Goal: Information Seeking & Learning: Learn about a topic

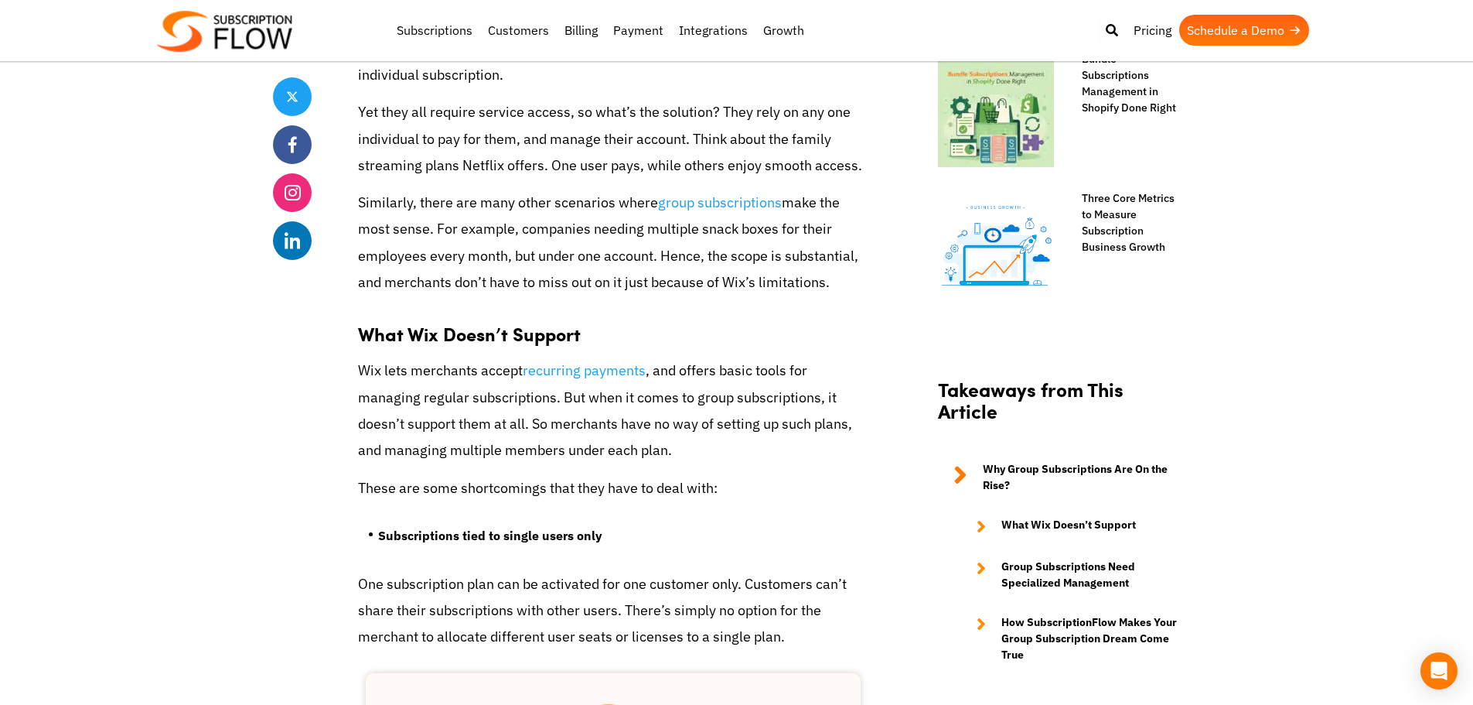
click at [486, 411] on p "Wix lets merchants accept recurring payments , and offers basic tools for manag…" at bounding box center [613, 410] width 511 height 106
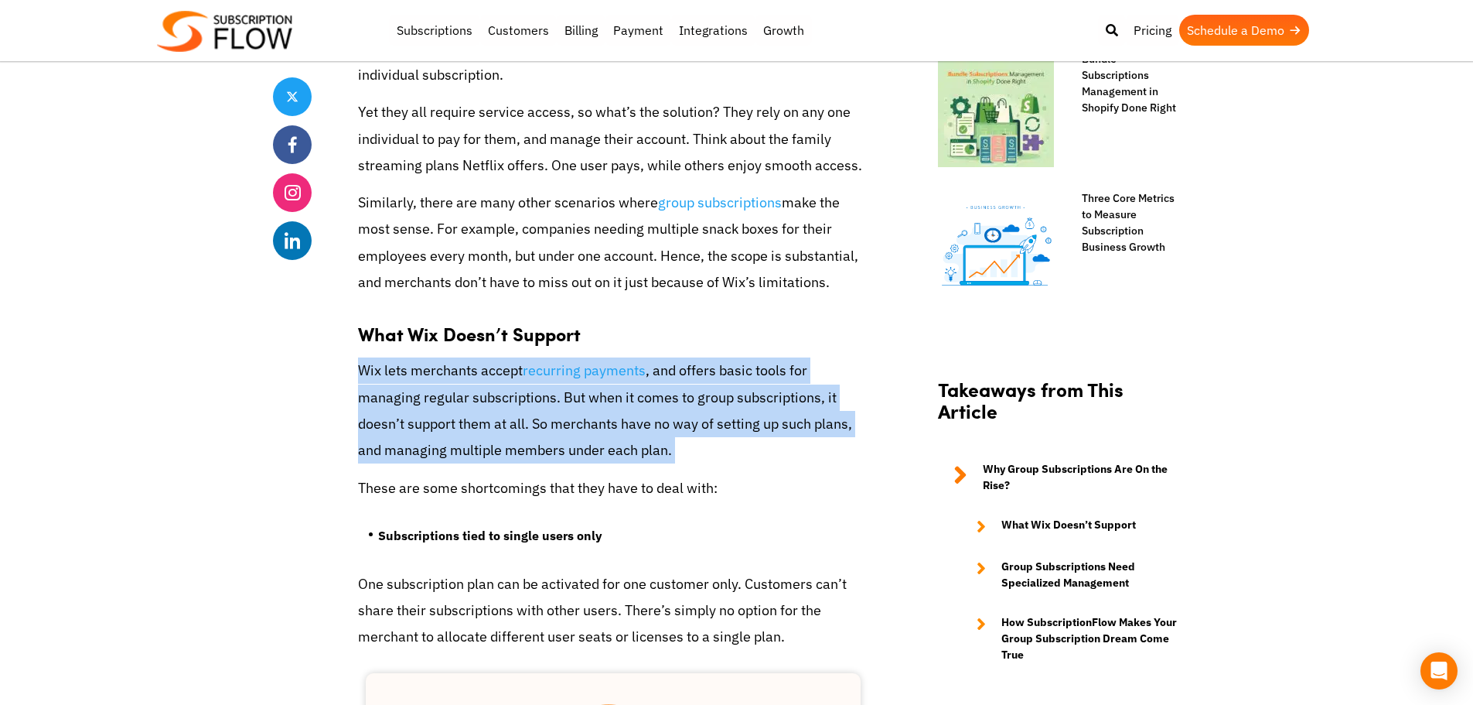
click at [486, 411] on p "Wix lets merchants accept recurring payments , and offers basic tools for manag…" at bounding box center [613, 410] width 511 height 106
click at [463, 390] on p "Wix lets merchants accept recurring payments , and offers basic tools for manag…" at bounding box center [613, 410] width 511 height 106
drag, startPoint x: 600, startPoint y: 452, endPoint x: 345, endPoint y: 370, distance: 268.1
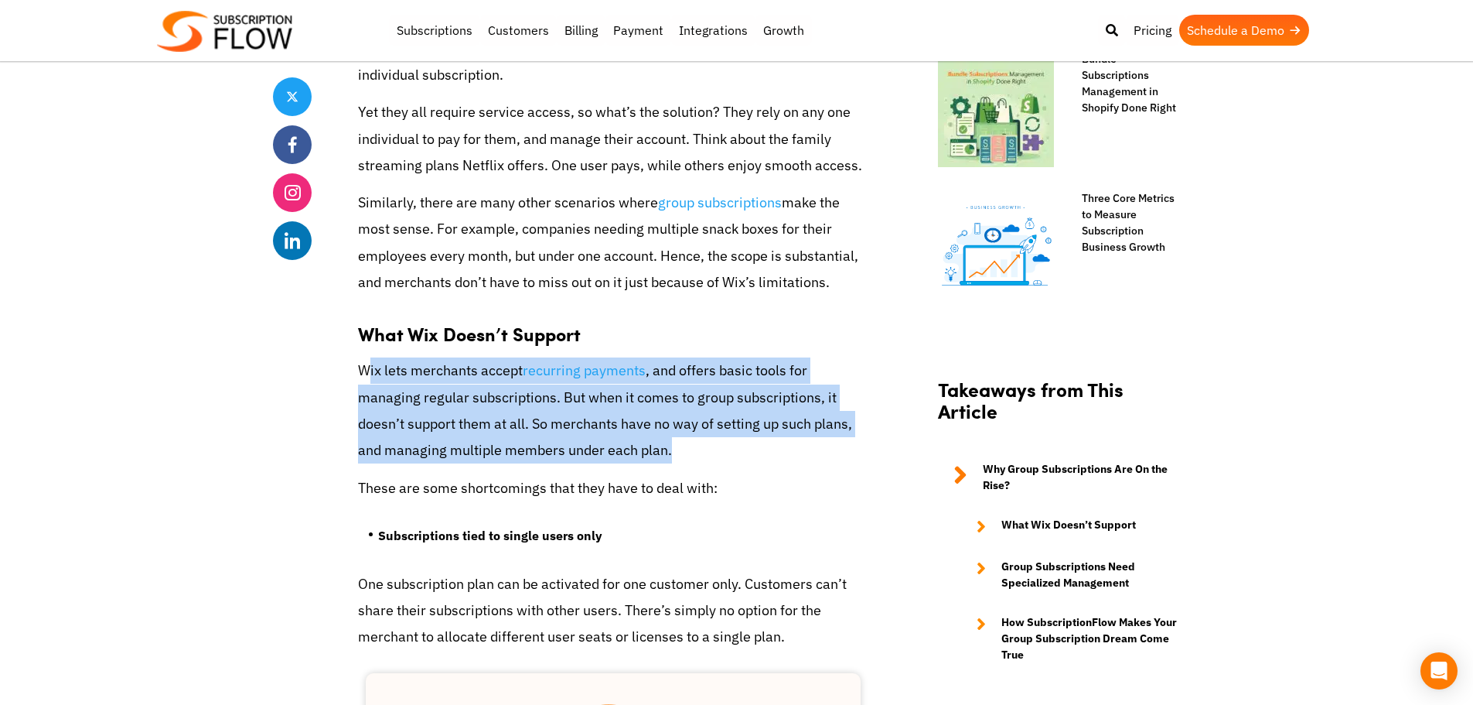
drag, startPoint x: 637, startPoint y: 463, endPoint x: 365, endPoint y: 372, distance: 286.9
click at [365, 372] on p "Wix lets merchants accept recurring payments , and offers basic tools for manag…" at bounding box center [613, 410] width 511 height 106
click at [366, 372] on p "Wix lets merchants accept recurring payments , and offers basic tools for manag…" at bounding box center [613, 410] width 511 height 106
drag, startPoint x: 586, startPoint y: 448, endPoint x: 374, endPoint y: 378, distance: 223.8
click at [374, 378] on p "Wix lets merchants accept recurring payments , and offers basic tools for manag…" at bounding box center [613, 410] width 511 height 106
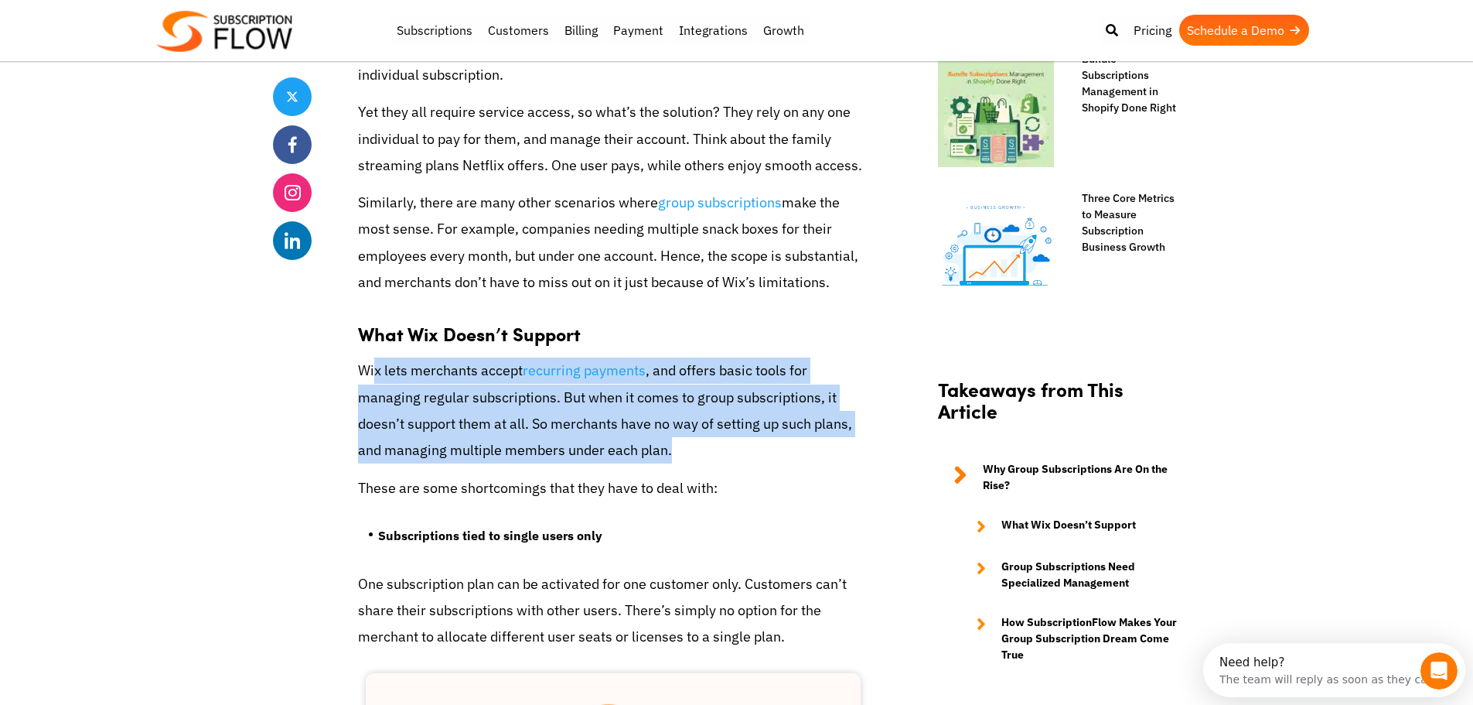
click at [374, 378] on p "Wix lets merchants accept recurring payments , and offers basic tools for manag…" at bounding box center [613, 410] width 511 height 106
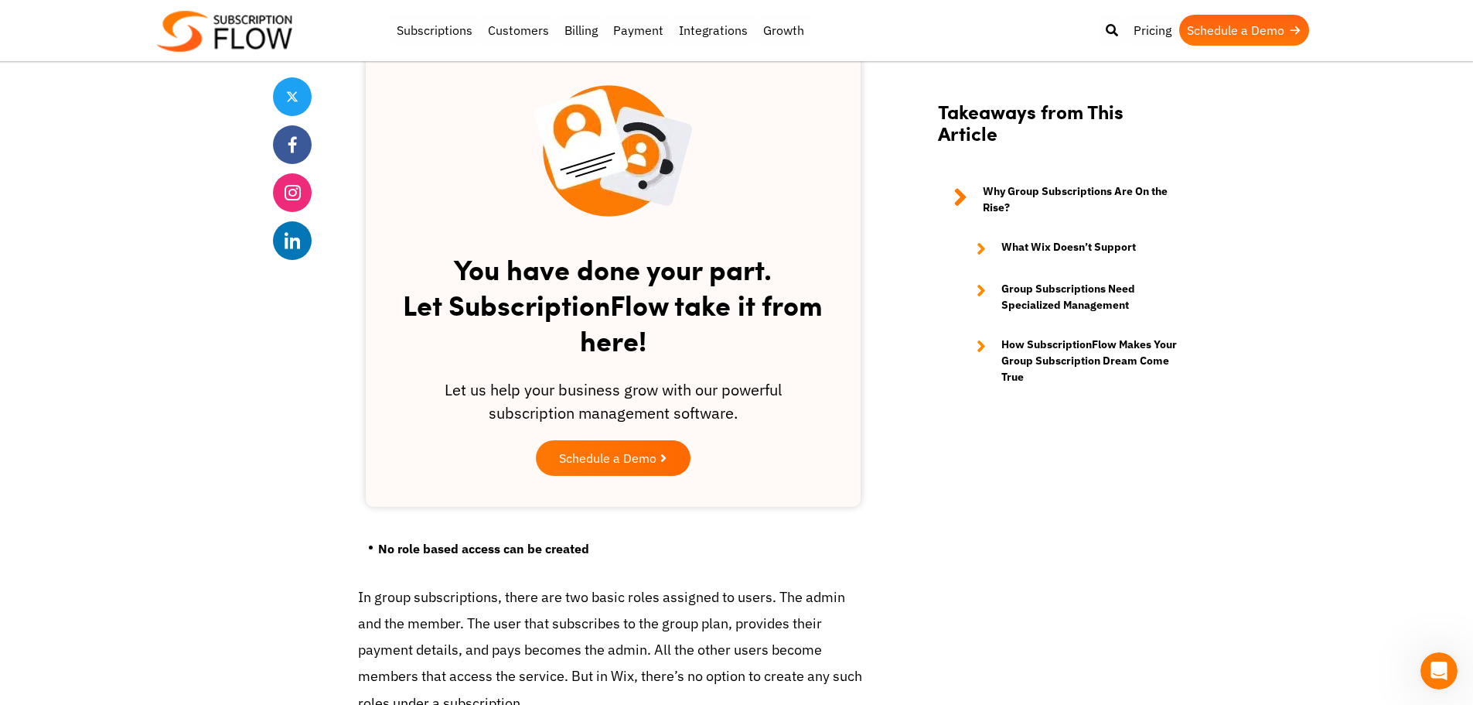
scroll to position [1992, 0]
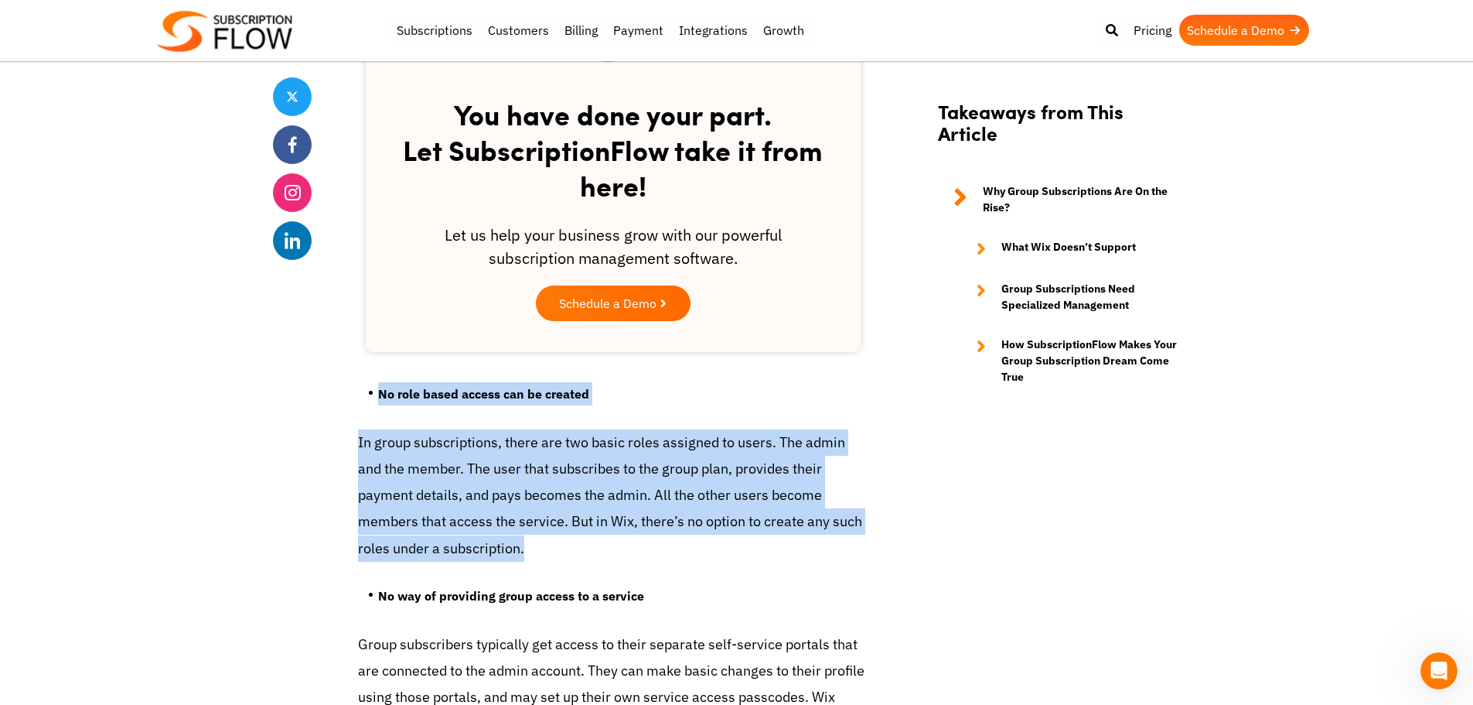
drag, startPoint x: 371, startPoint y: 390, endPoint x: 455, endPoint y: 562, distance: 191.0
click at [455, 553] on p "In group subscriptions, there are two basic roles assigned to users. The admin …" at bounding box center [613, 495] width 511 height 132
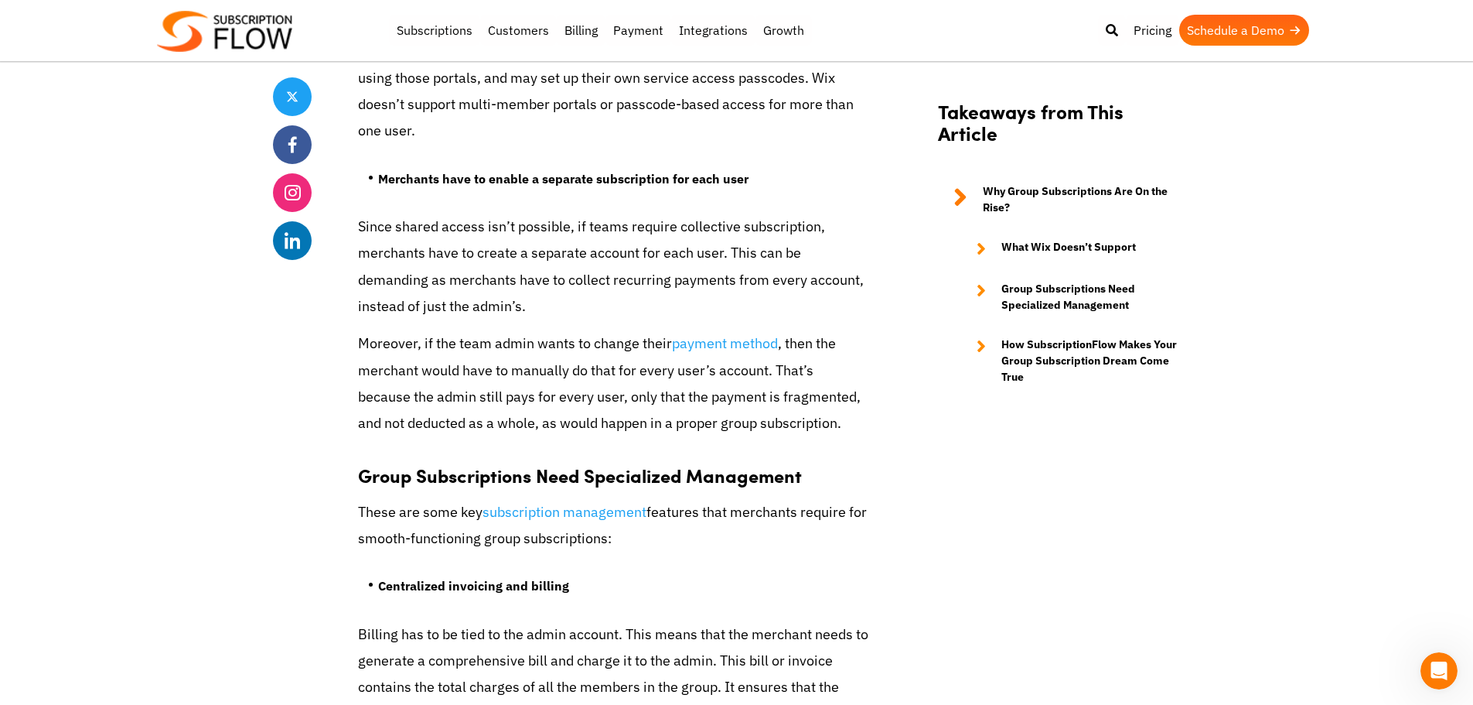
scroll to position [2765, 0]
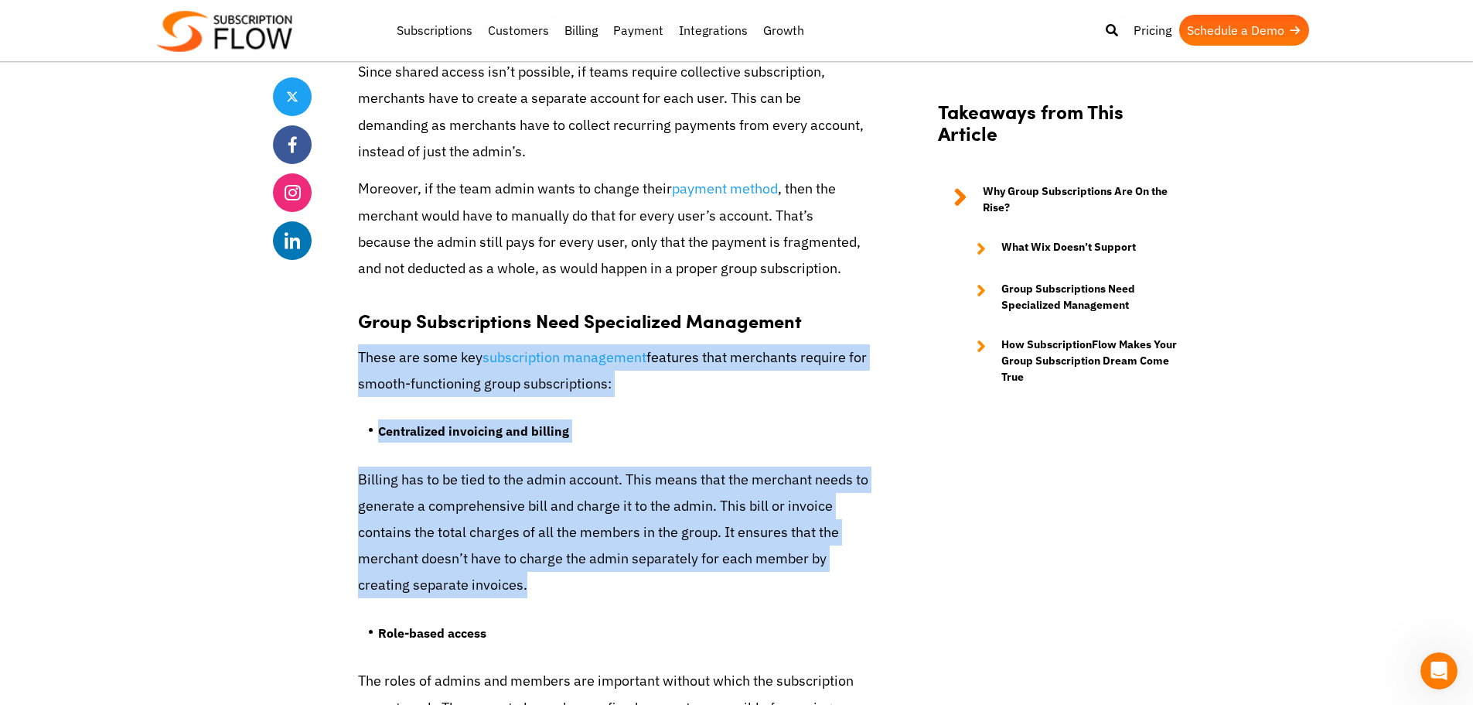
drag, startPoint x: 521, startPoint y: 583, endPoint x: 355, endPoint y: 370, distance: 270.0
click at [355, 370] on div "Share Group Subscriptions Management in Wix Made Possible [DATE] by Editorial T…" at bounding box center [737, 489] width 928 height 5766
click at [373, 392] on p "These are some key subscription management features that merchants require for …" at bounding box center [613, 370] width 511 height 53
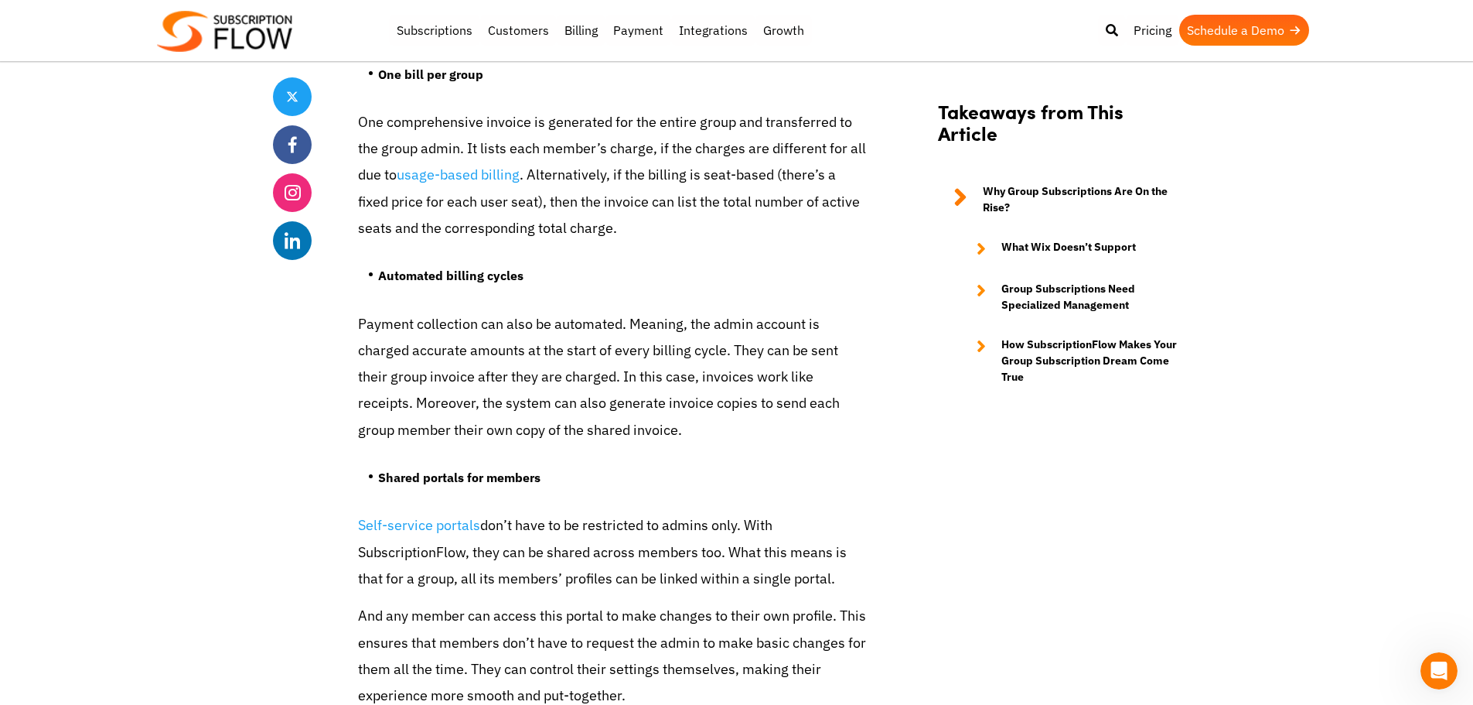
scroll to position [4390, 0]
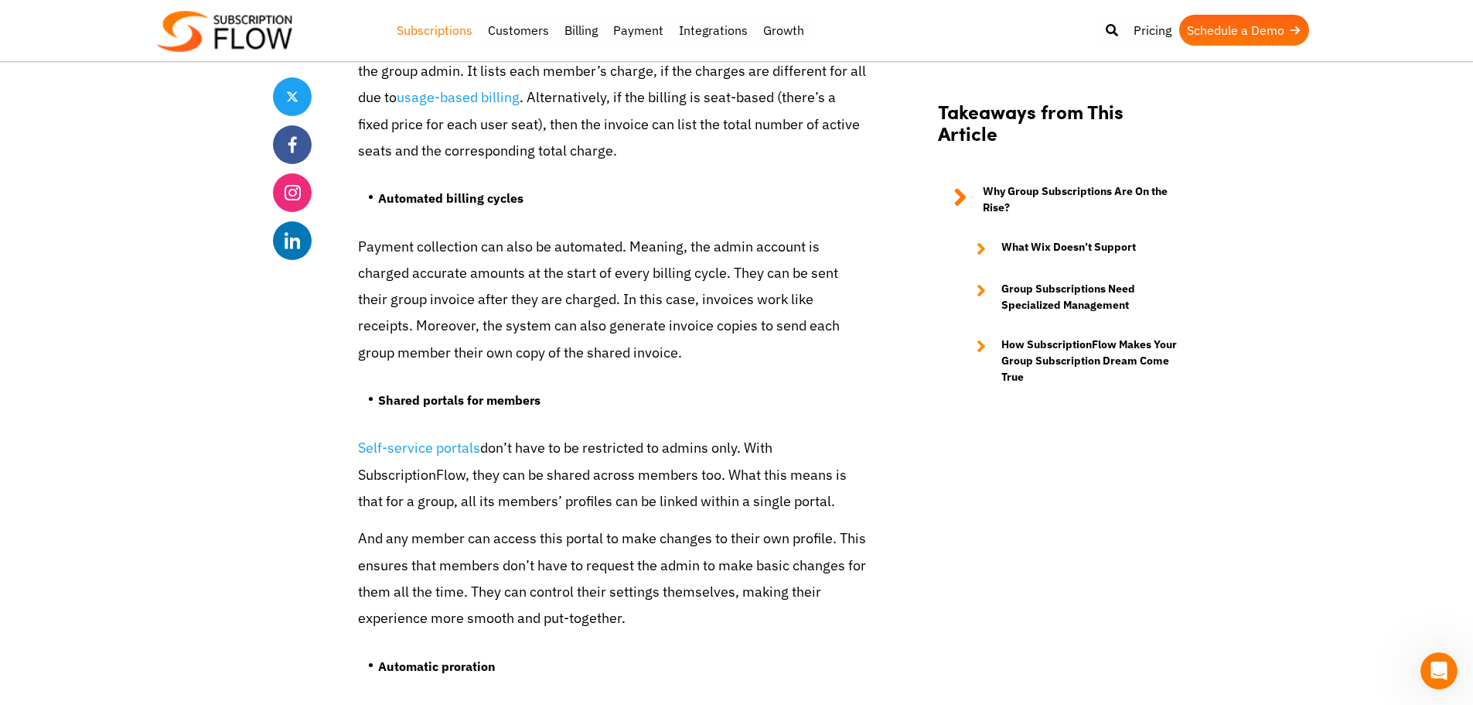
click at [447, 36] on link "Subscriptions" at bounding box center [434, 30] width 91 height 31
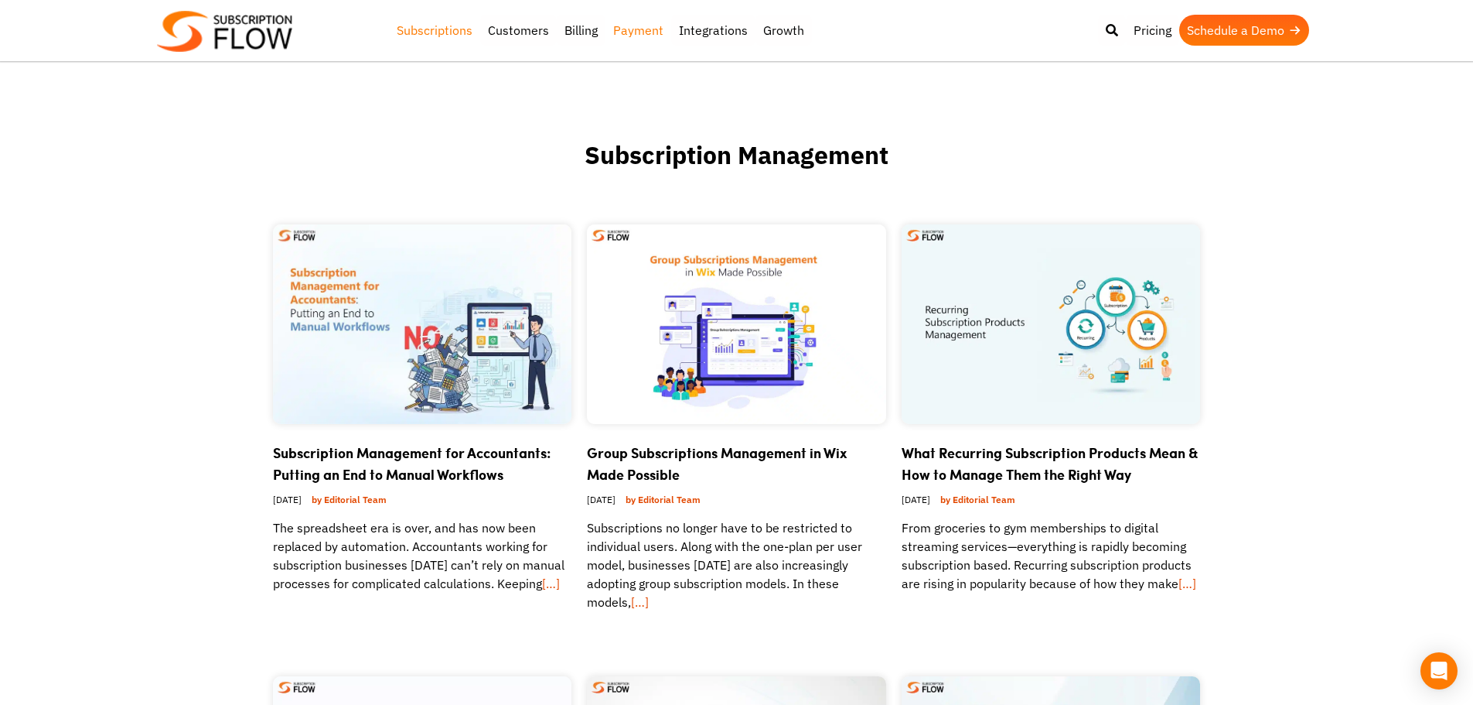
click at [633, 30] on link "Payment" at bounding box center [639, 30] width 66 height 31
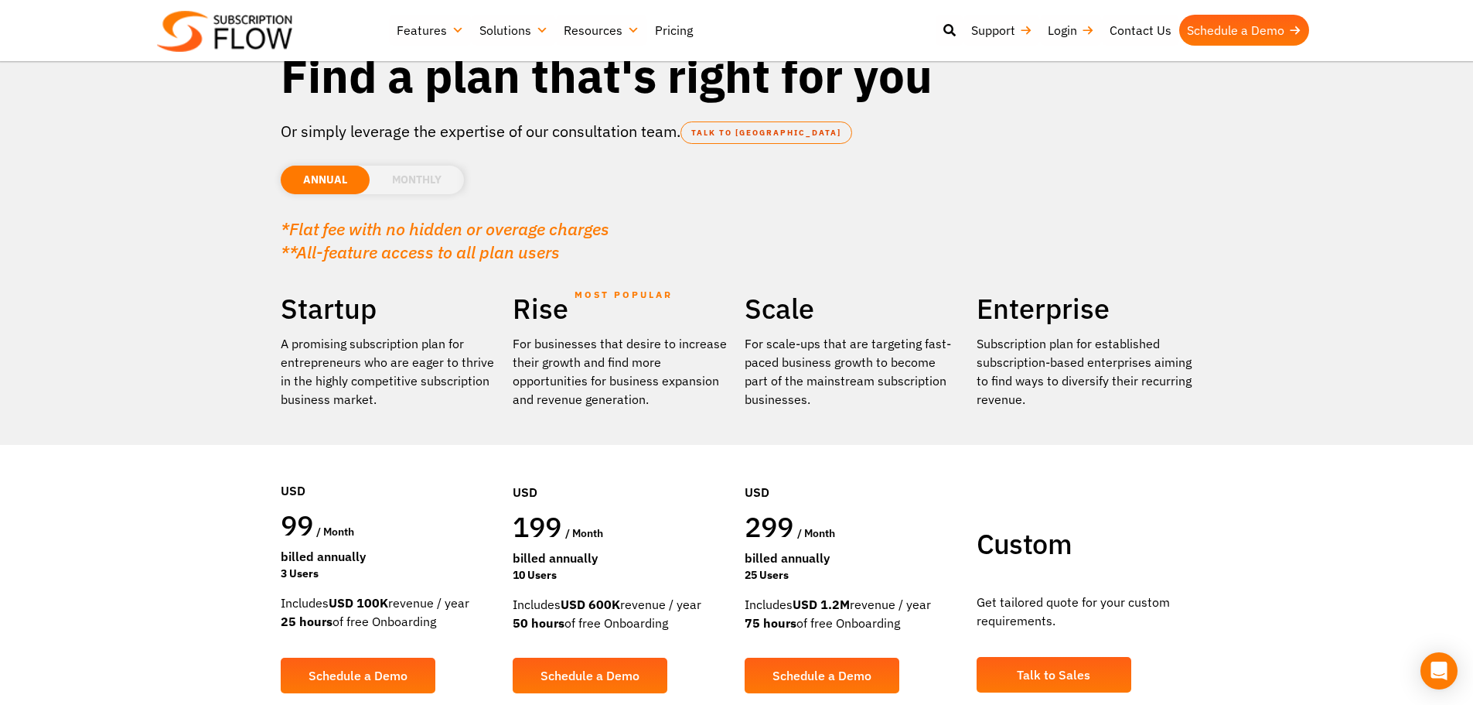
scroll to position [155, 0]
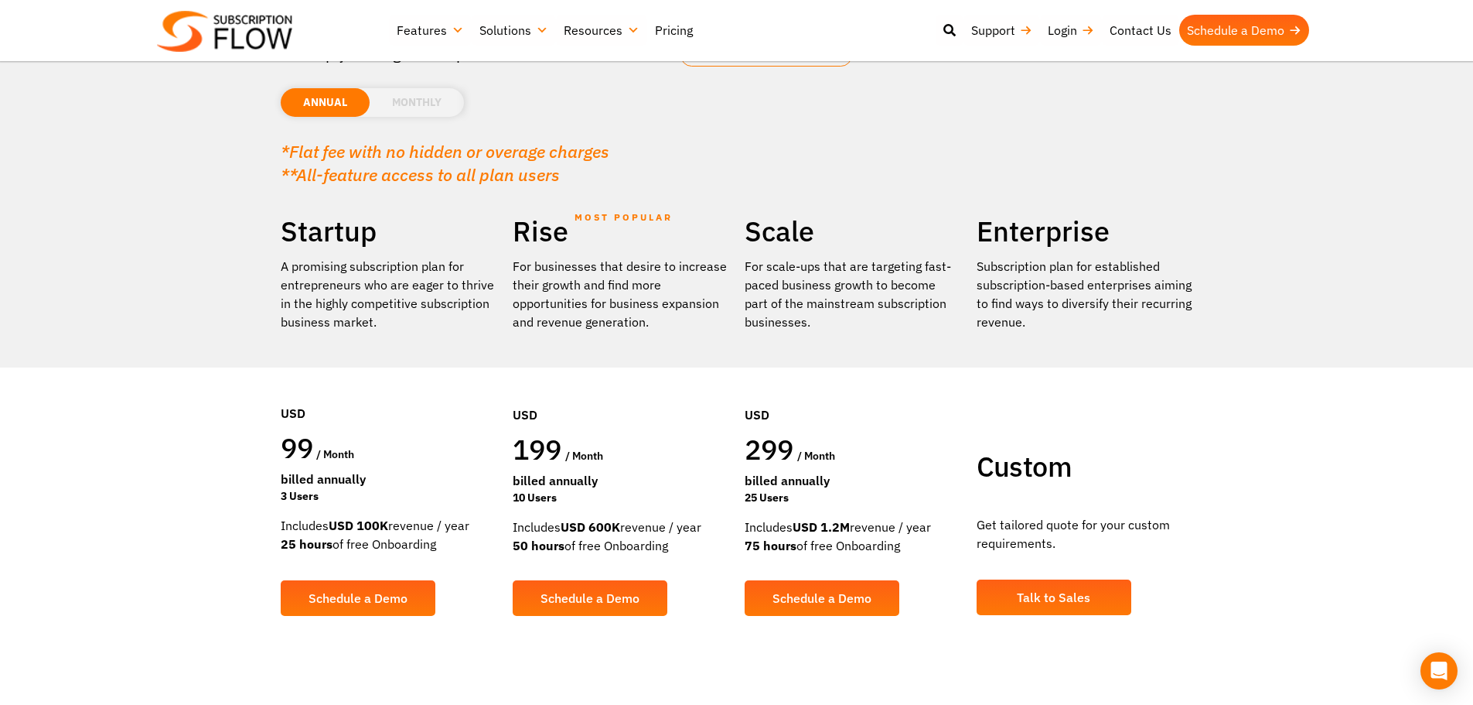
drag, startPoint x: 458, startPoint y: 541, endPoint x: 281, endPoint y: 447, distance: 200.7
click at [281, 447] on div "Startup A promising subscription plan for entrepreneurs who are eager to thrive…" at bounding box center [389, 425] width 232 height 425
